Goal: Transaction & Acquisition: Purchase product/service

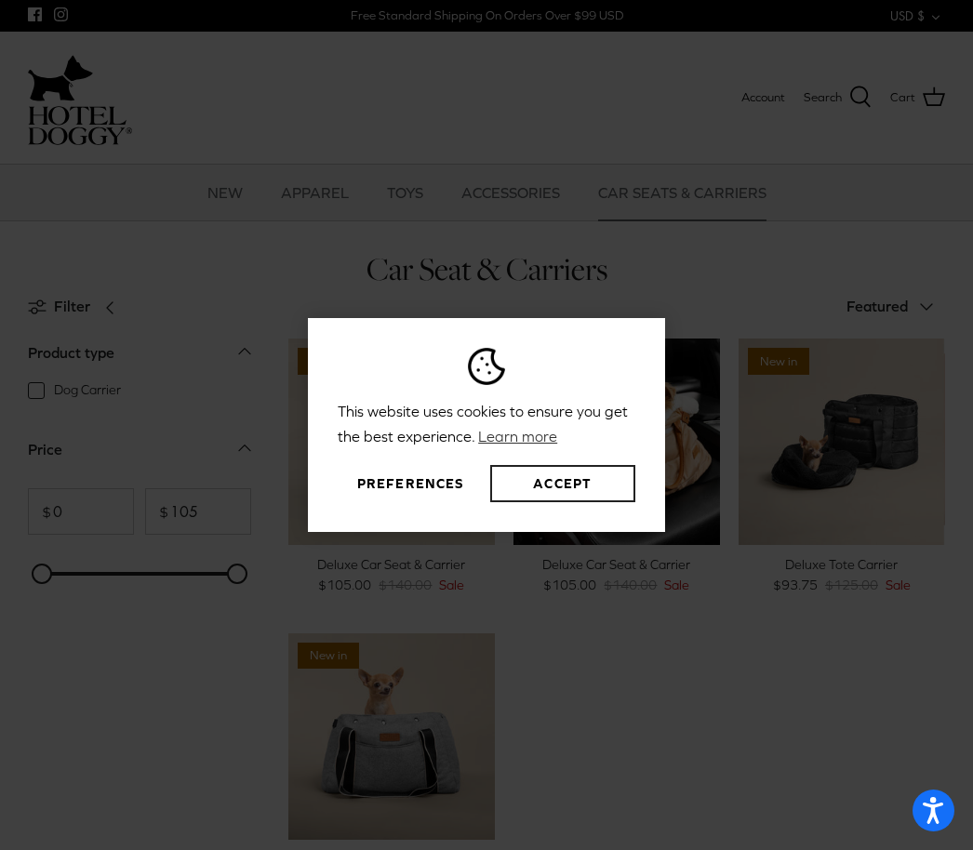
click at [563, 502] on button "Accept" at bounding box center [562, 483] width 145 height 37
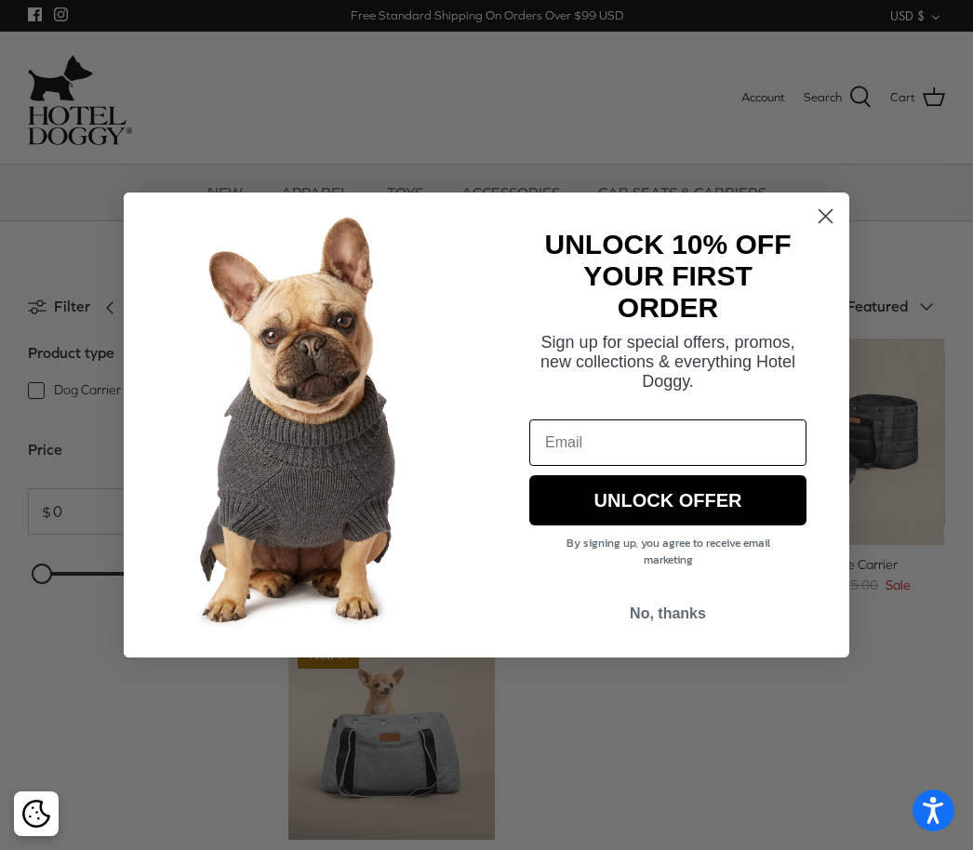
type input "ldmcpher@aol.com"
click at [731, 508] on button "UNLOCK OFFER" at bounding box center [667, 500] width 277 height 50
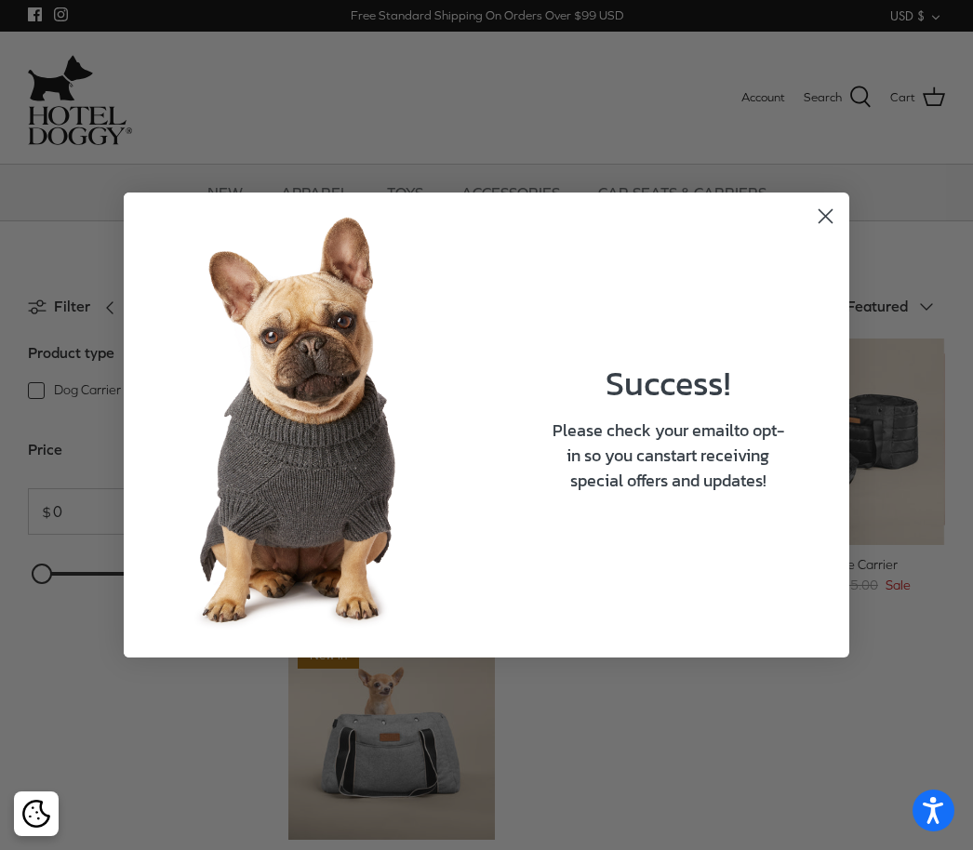
click at [830, 212] on icon "Close dialog" at bounding box center [825, 216] width 13 height 13
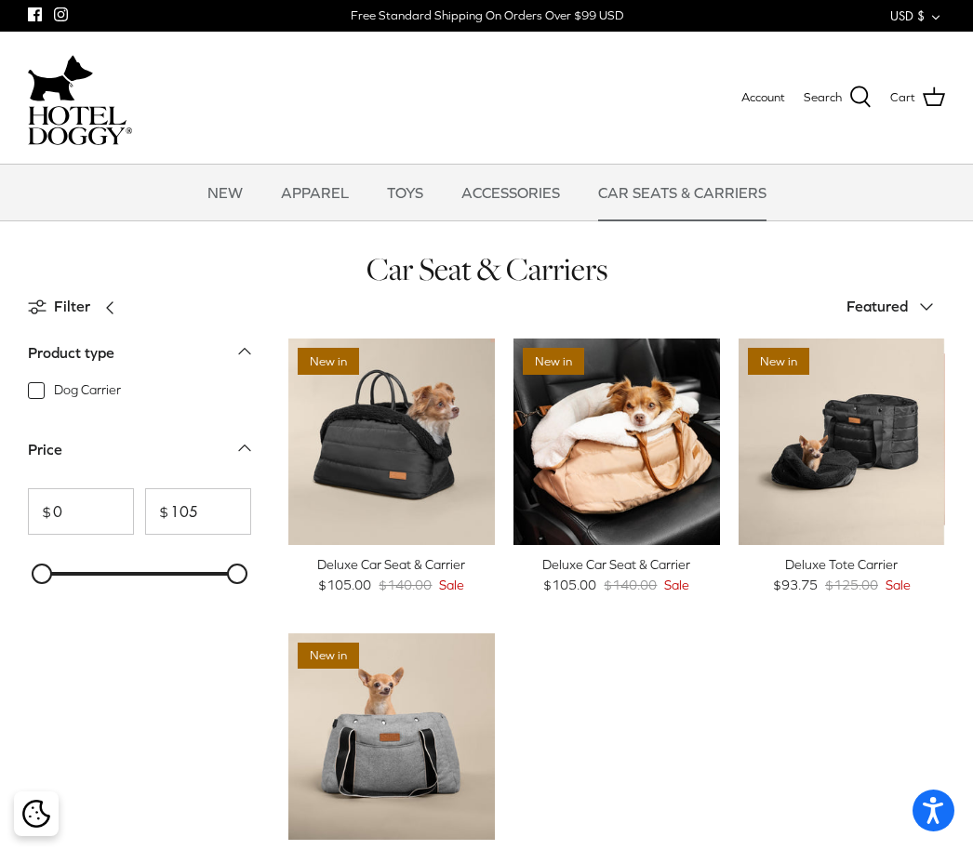
click at [863, 571] on div "Deluxe Tote Carrier" at bounding box center [842, 564] width 206 height 20
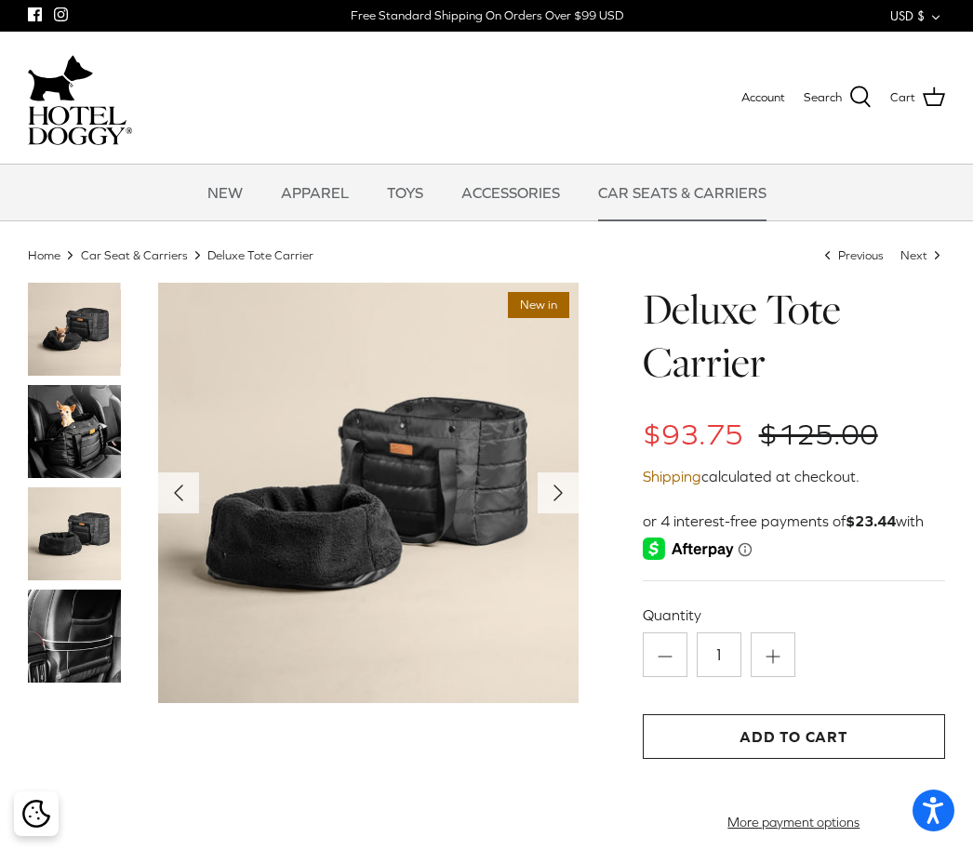
click at [108, 434] on img at bounding box center [74, 431] width 93 height 93
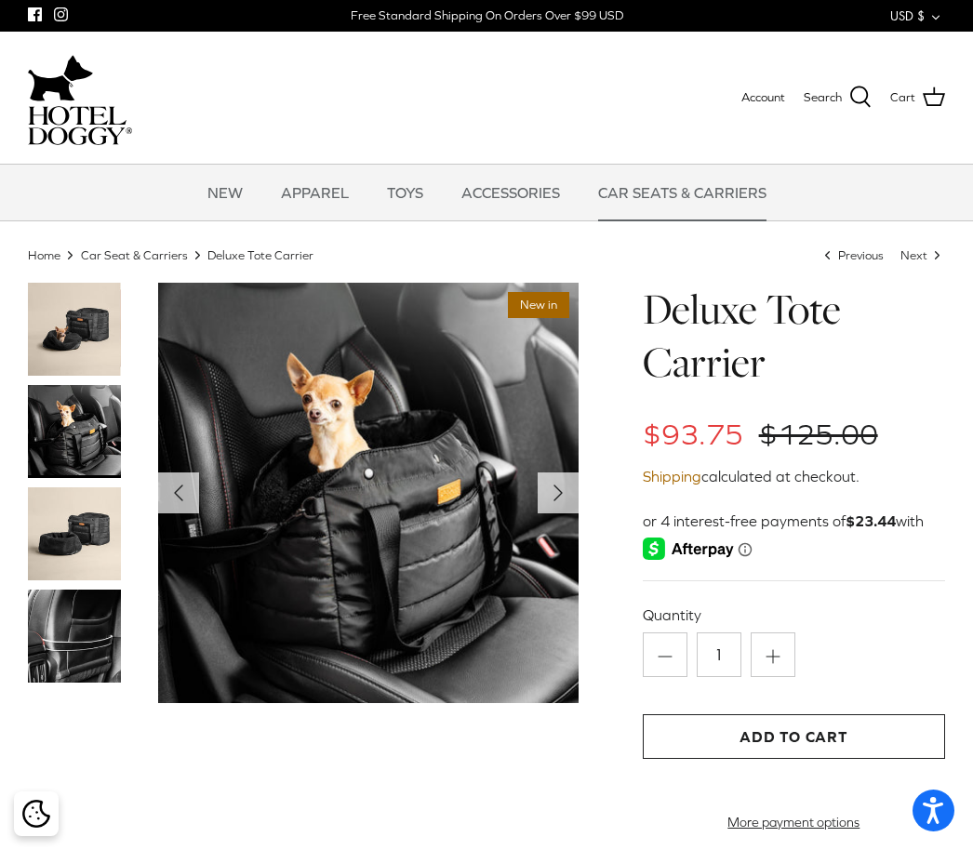
click at [101, 528] on img at bounding box center [74, 533] width 93 height 93
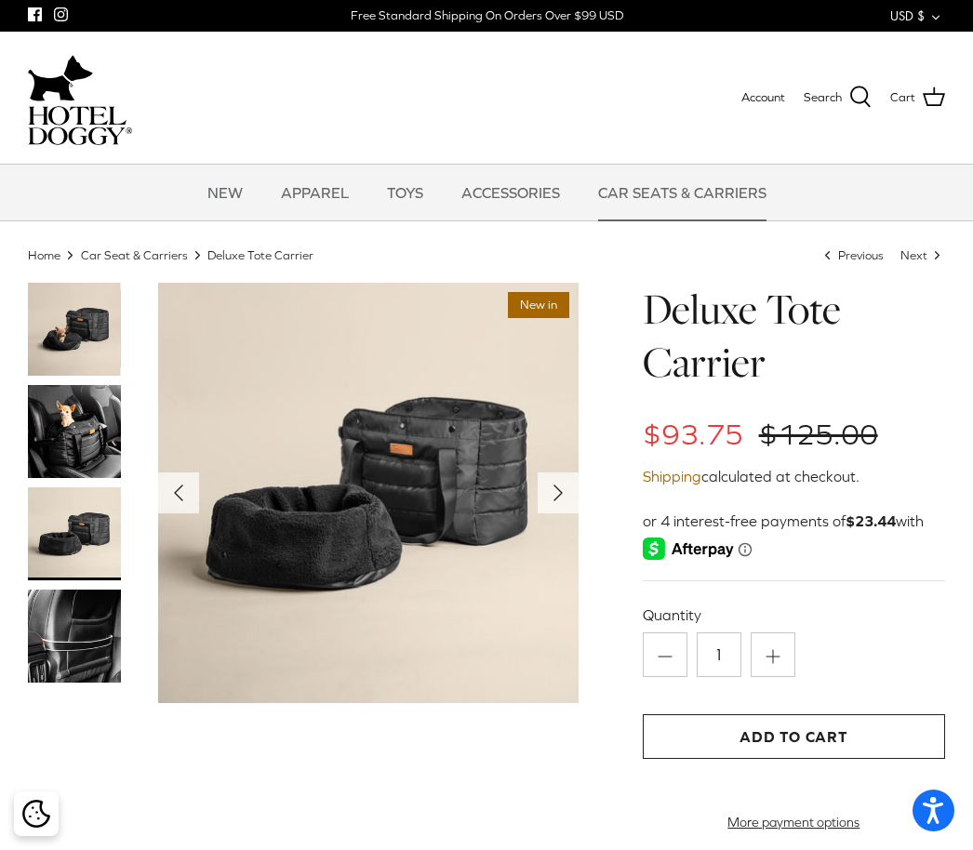
click at [103, 638] on img at bounding box center [74, 636] width 93 height 93
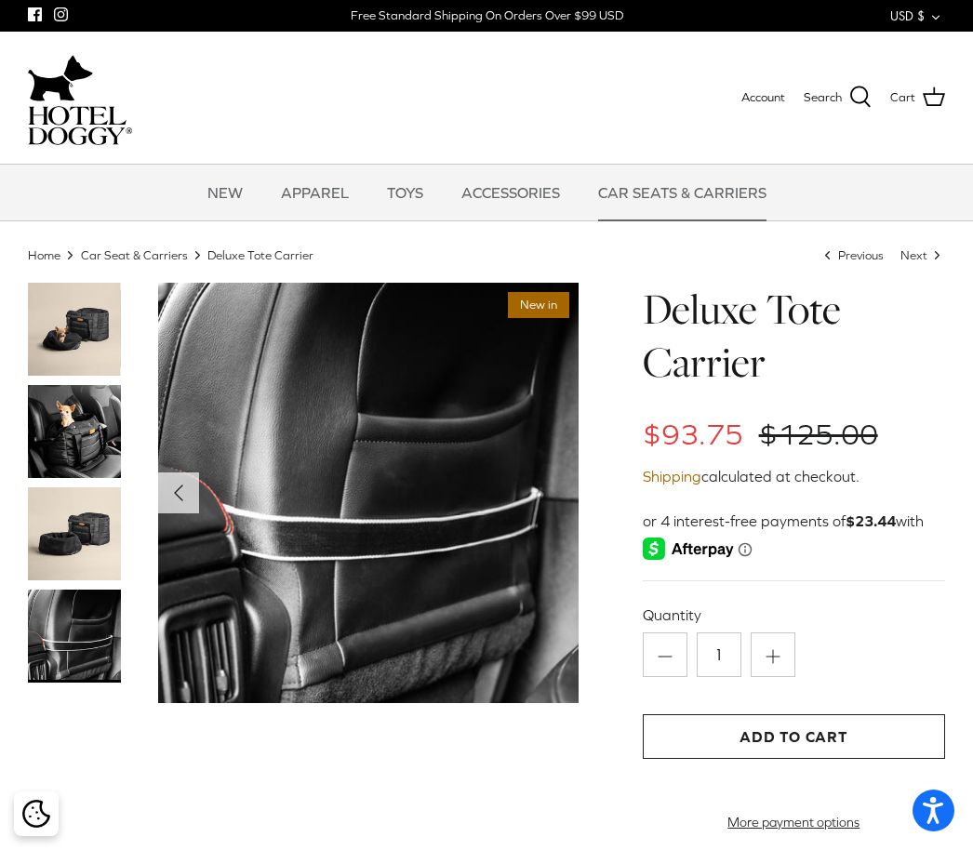
click at [241, 187] on link "NEW" at bounding box center [225, 193] width 69 height 56
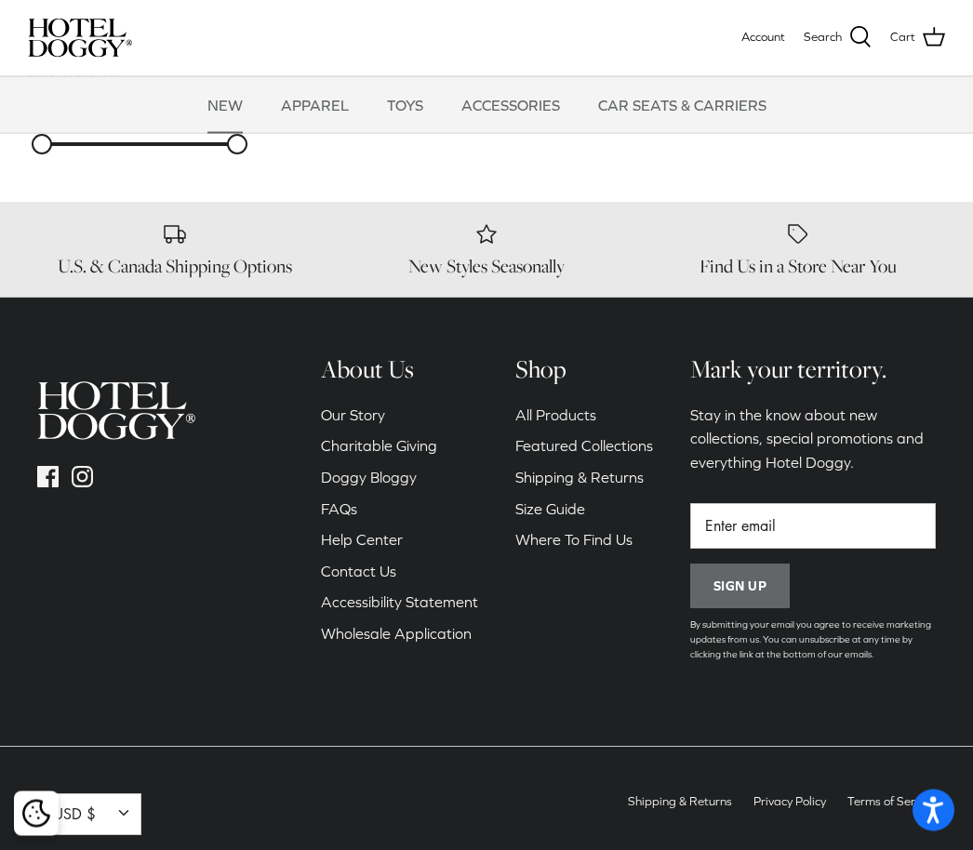
scroll to position [2225, 0]
click at [369, 407] on link "Our Story" at bounding box center [353, 415] width 64 height 17
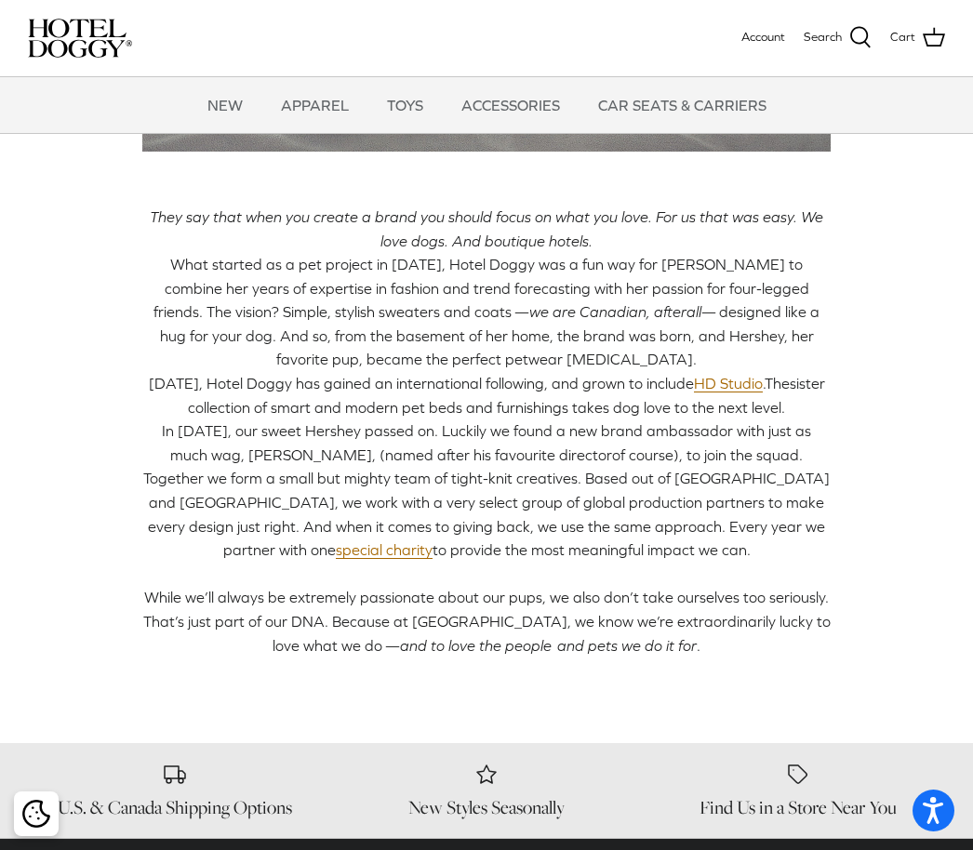
scroll to position [366, 0]
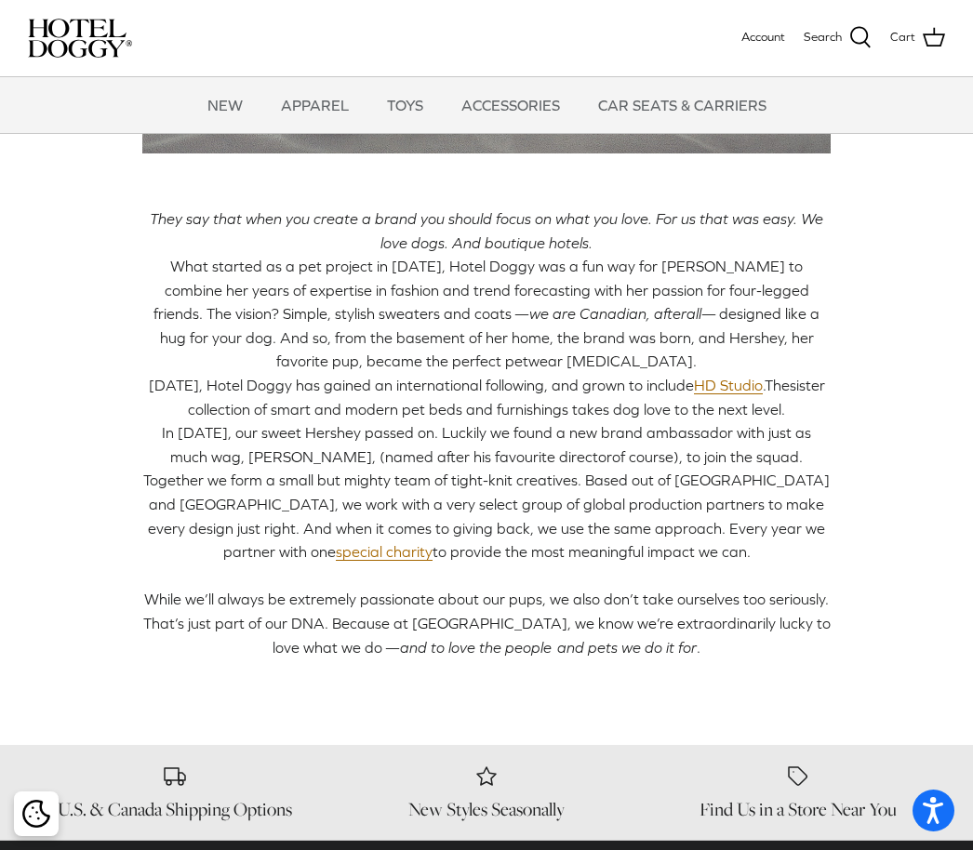
click at [727, 381] on link "HD Studio" at bounding box center [728, 386] width 69 height 18
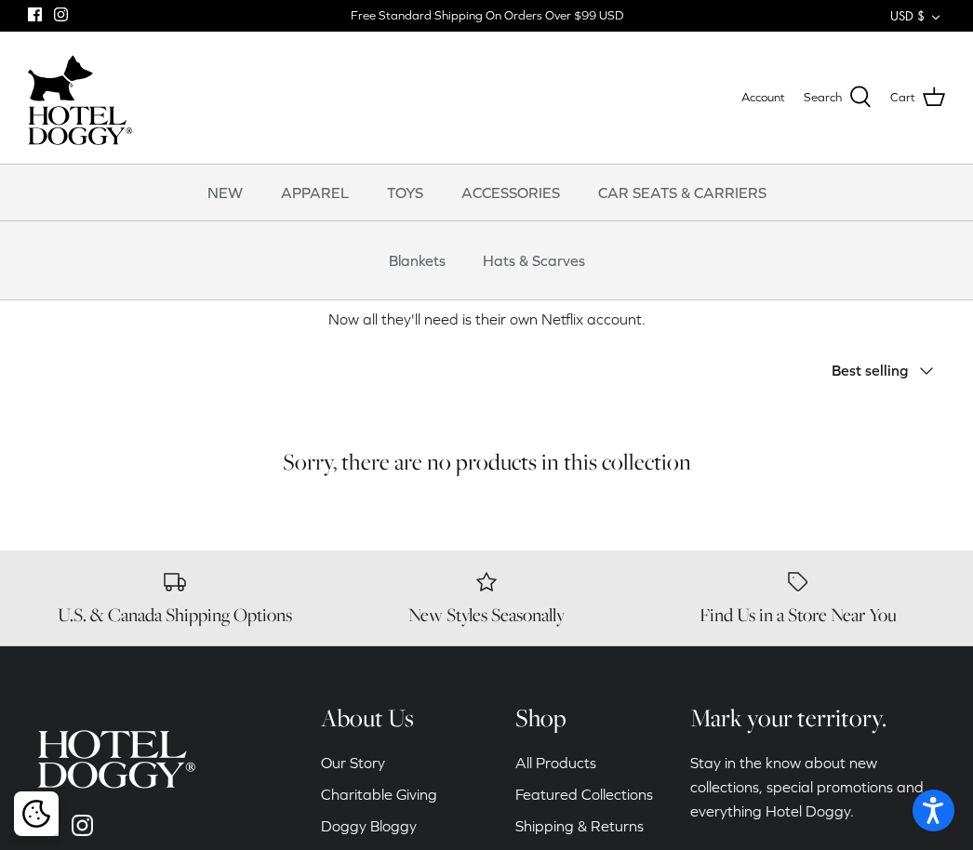
click at [678, 193] on link "CAR SEATS & CARRIERS" at bounding box center [682, 193] width 202 height 56
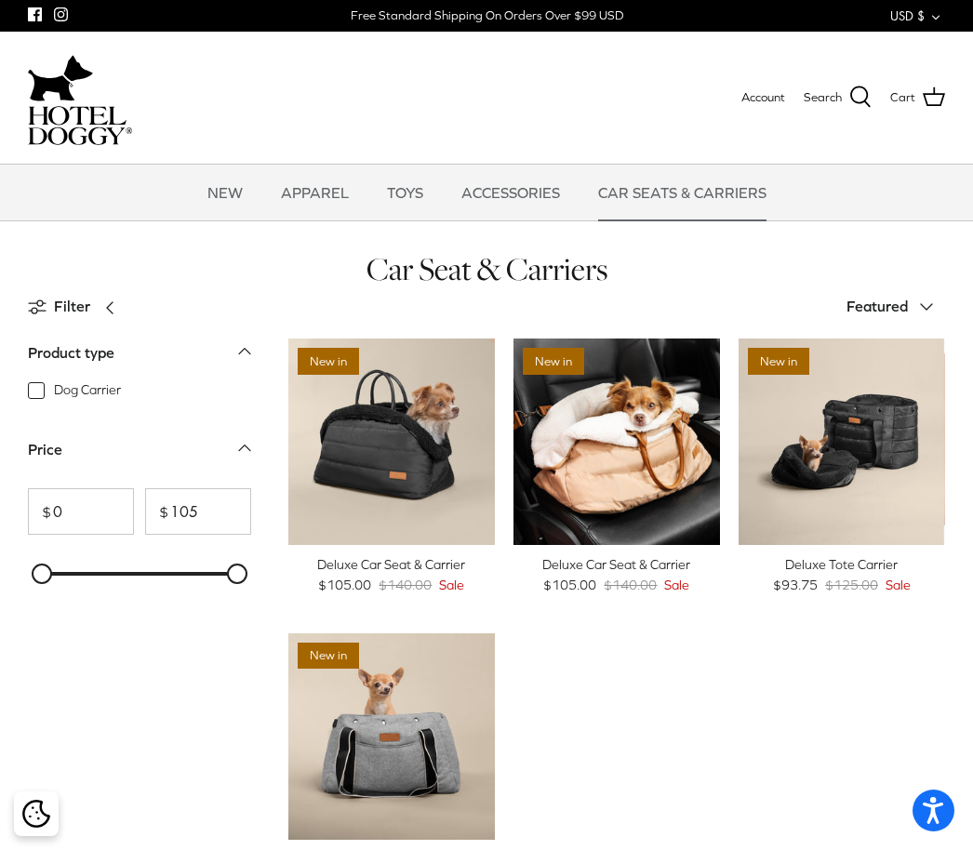
click at [886, 577] on span "Sale" at bounding box center [898, 585] width 25 height 20
